Goal: Task Accomplishment & Management: Complete application form

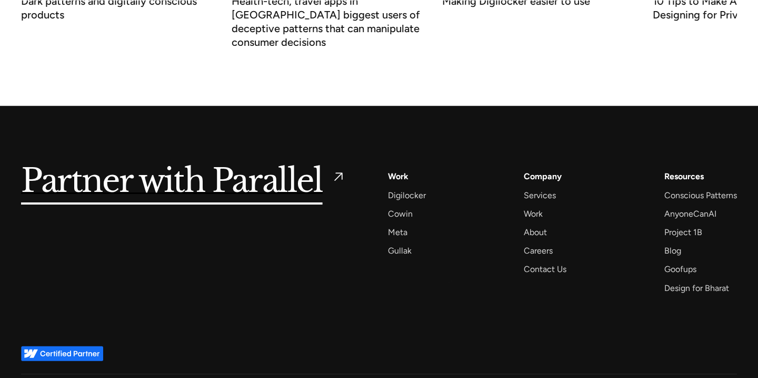
scroll to position [4120, 0]
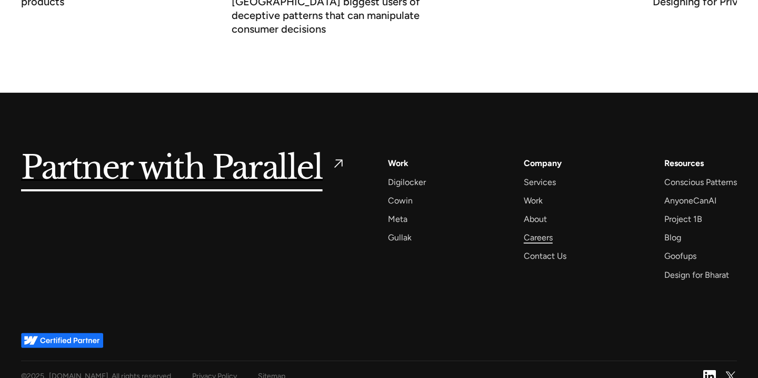
click at [543, 230] on div "Careers" at bounding box center [538, 237] width 29 height 14
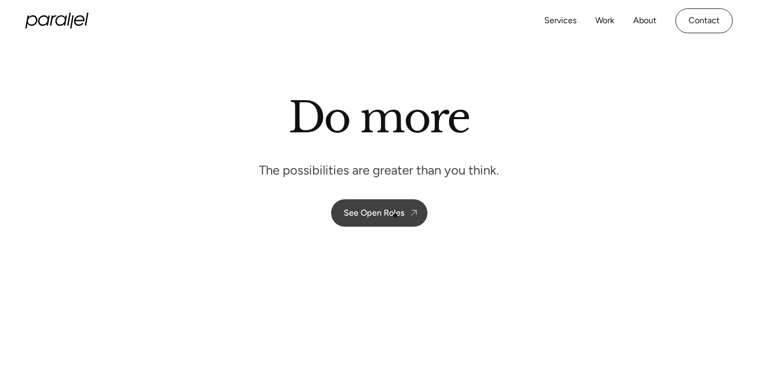
click at [394, 215] on div "See Open Roles" at bounding box center [374, 212] width 61 height 10
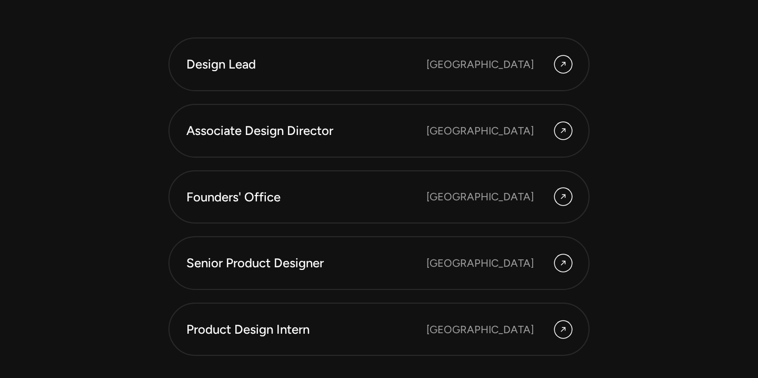
scroll to position [2899, 0]
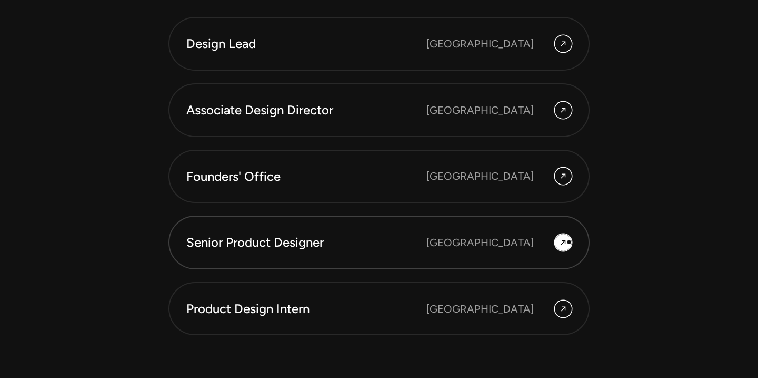
click at [570, 242] on div at bounding box center [563, 242] width 17 height 17
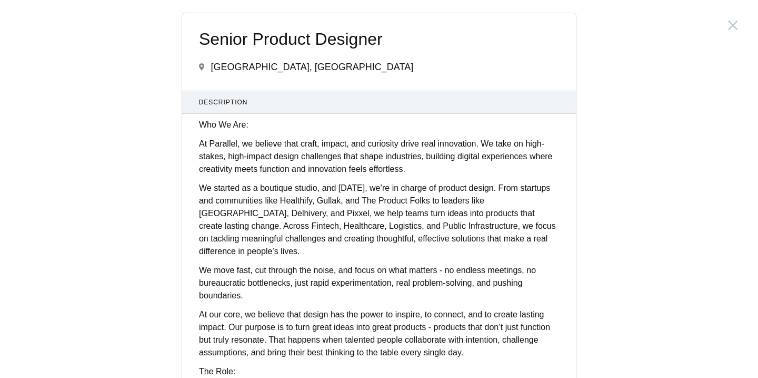
click at [322, 156] on p "At Parallel, we believe that craft, impact, and curiosity drive real innovation…" at bounding box center [379, 156] width 360 height 38
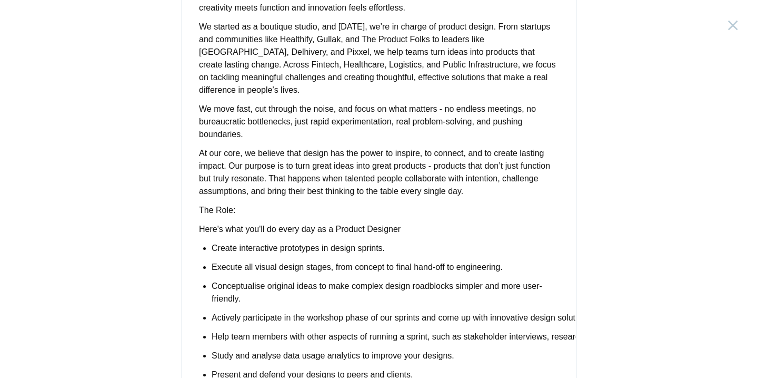
scroll to position [169, 0]
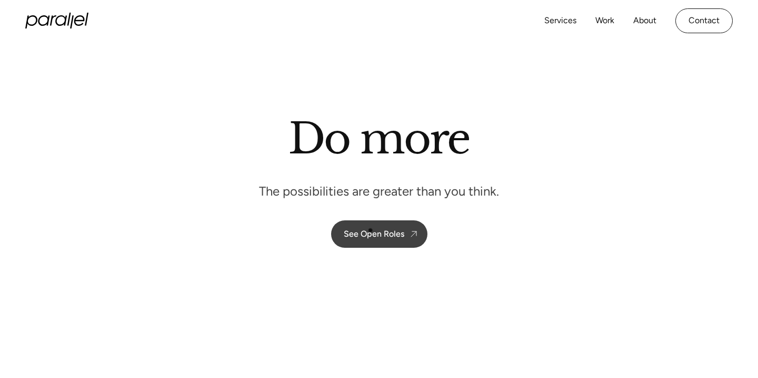
click at [371, 231] on div "See Open Roles" at bounding box center [374, 234] width 61 height 10
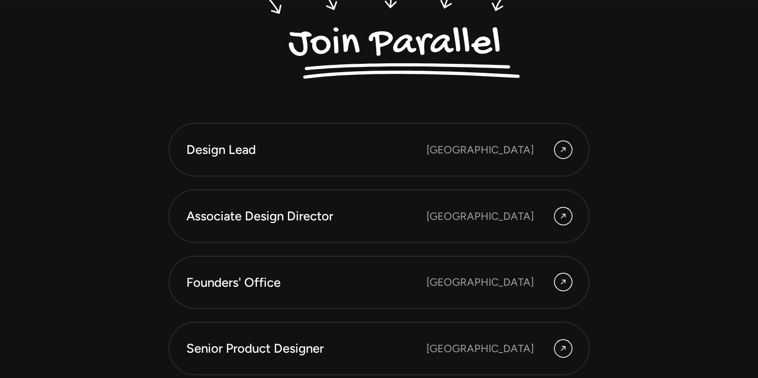
scroll to position [2794, 0]
click at [549, 211] on div "Bangalore" at bounding box center [499, 215] width 145 height 17
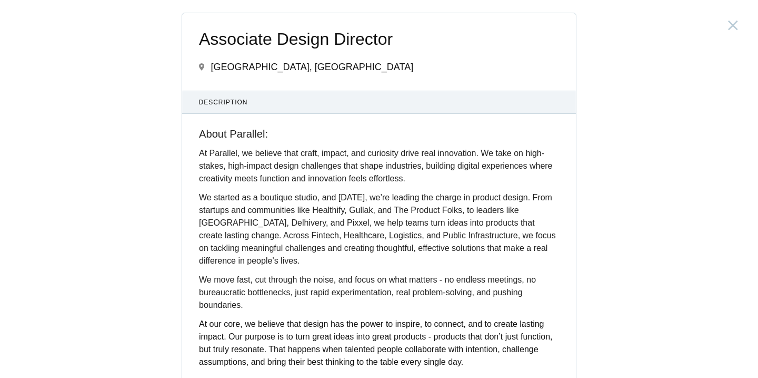
click at [112, 121] on div "Associate Design Director India, Bangalore Description About Parallel: At Paral…" at bounding box center [379, 189] width 758 height 378
